Goal: Navigation & Orientation: Find specific page/section

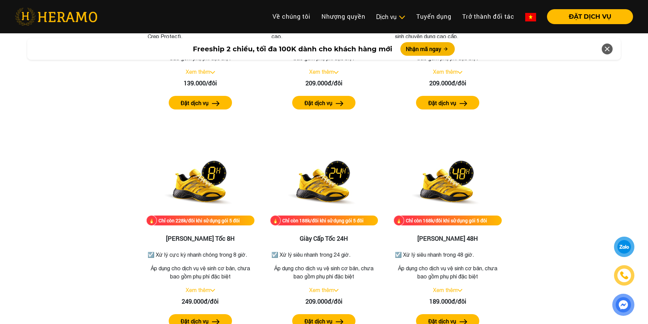
scroll to position [1157, 0]
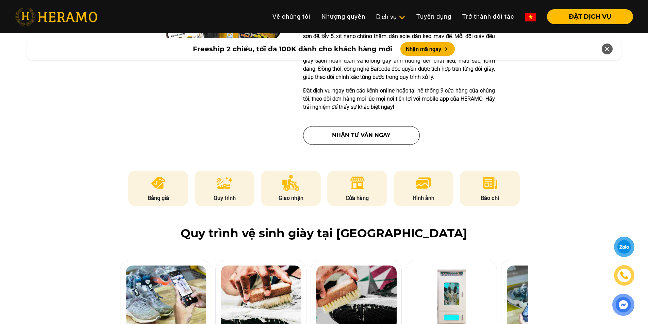
scroll to position [374, 0]
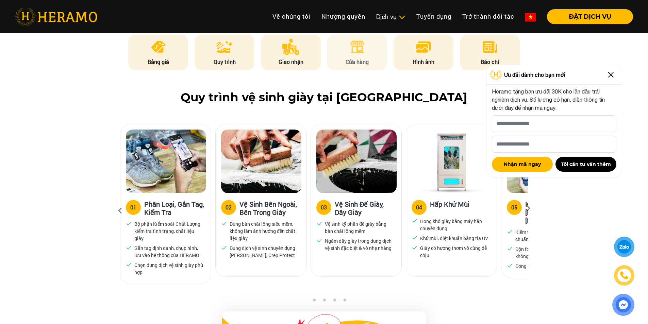
click at [358, 55] on li "Cửa hàng" at bounding box center [357, 52] width 60 height 35
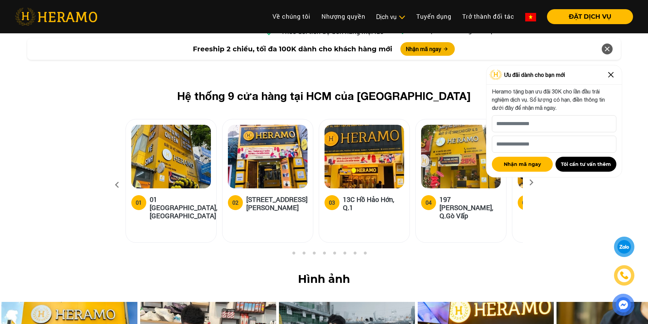
click at [609, 76] on img at bounding box center [611, 74] width 11 height 11
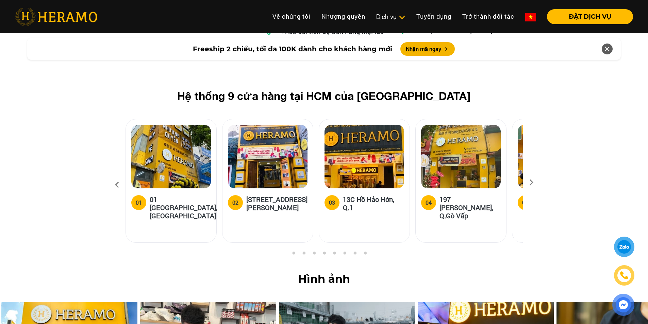
click at [530, 183] on icon at bounding box center [531, 185] width 12 height 4
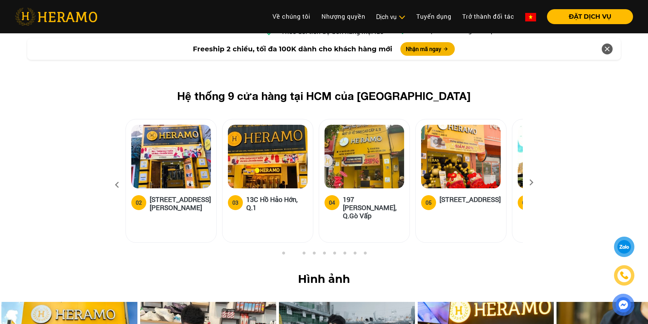
click at [530, 183] on icon at bounding box center [531, 185] width 12 height 4
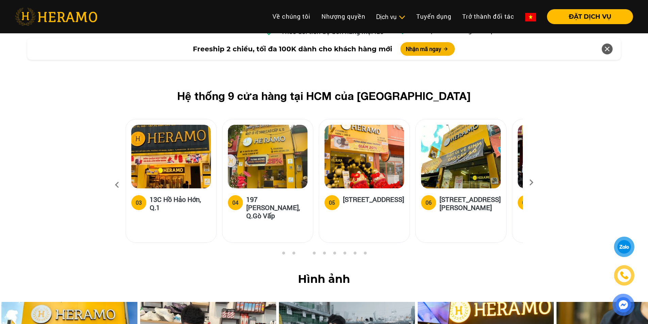
click at [530, 183] on icon at bounding box center [531, 185] width 12 height 4
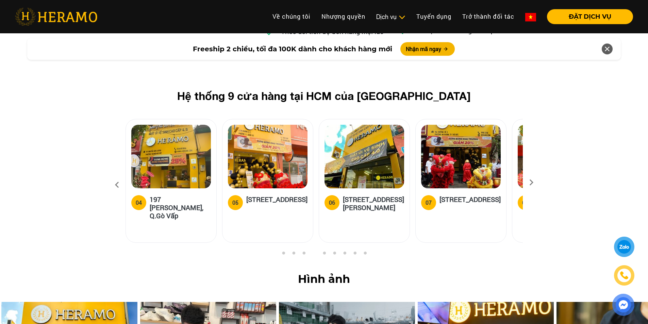
click at [530, 183] on icon at bounding box center [531, 185] width 12 height 4
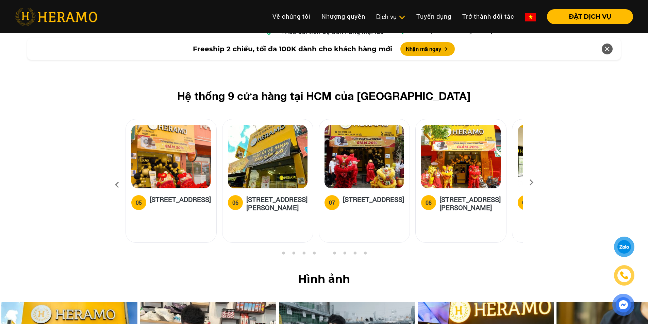
click at [530, 183] on icon at bounding box center [531, 185] width 12 height 4
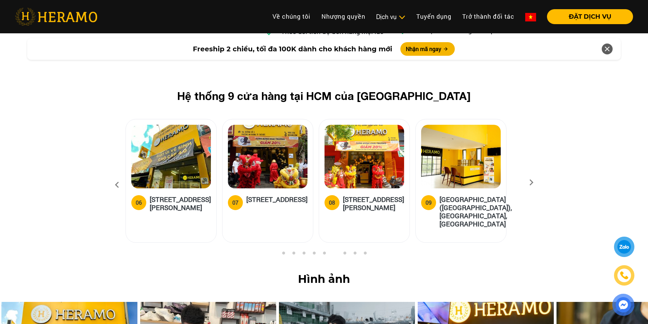
click at [530, 183] on icon at bounding box center [531, 185] width 12 height 4
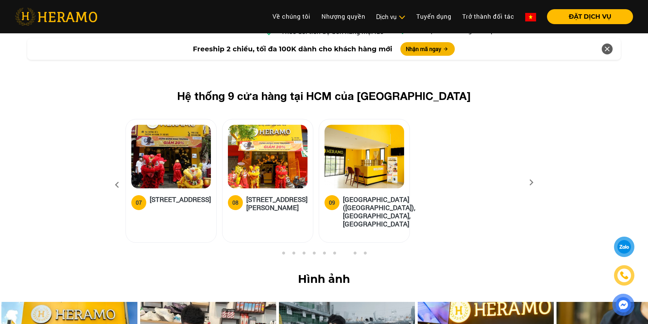
click at [530, 183] on icon at bounding box center [531, 185] width 12 height 4
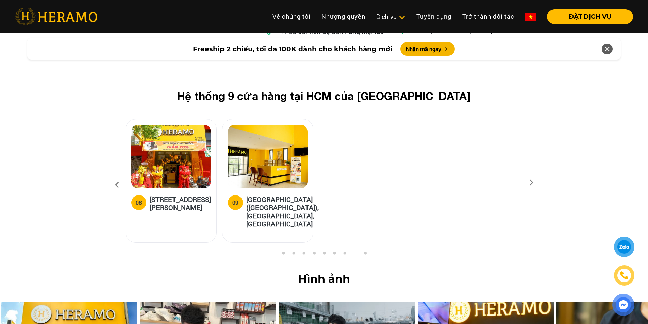
click at [530, 183] on icon at bounding box center [531, 185] width 12 height 4
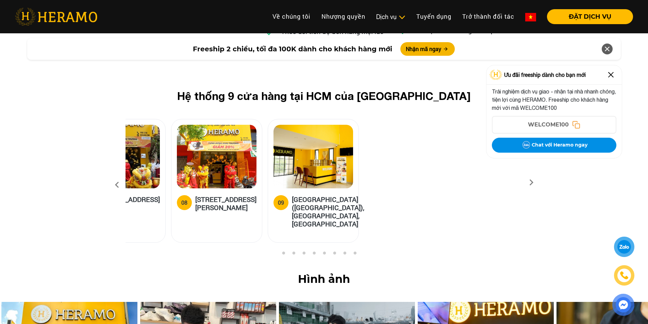
drag, startPoint x: 150, startPoint y: 110, endPoint x: 468, endPoint y: 118, distance: 318.6
click at [353, 125] on img at bounding box center [314, 157] width 80 height 64
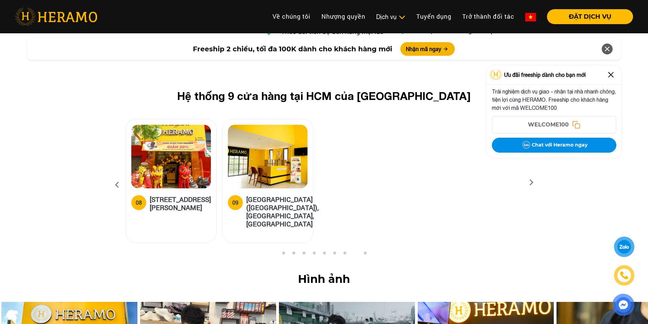
click at [284, 251] on button "1" at bounding box center [283, 254] width 7 height 7
